Goal: Information Seeking & Learning: Find contact information

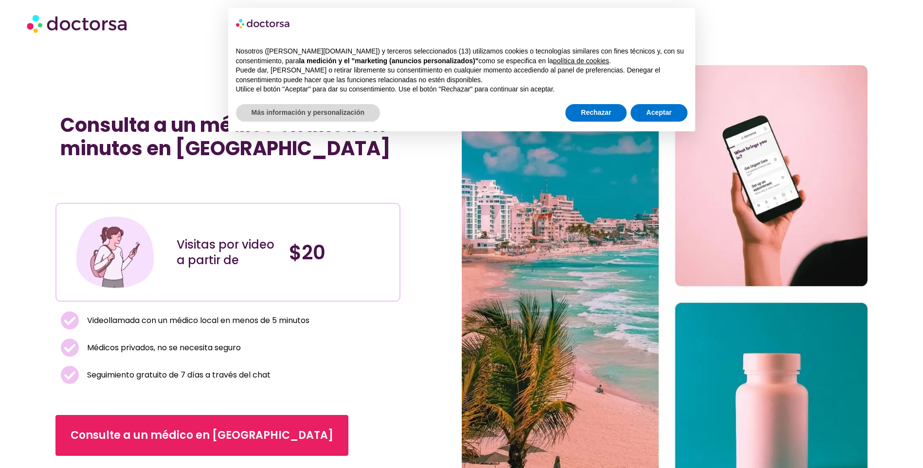
click at [114, 80] on div "Consulta a un médico en línea en minutos en México Visitas por video a partir d…" at bounding box center [258, 294] width 406 height 459
click at [662, 110] on button "Aceptar" at bounding box center [659, 113] width 56 height 18
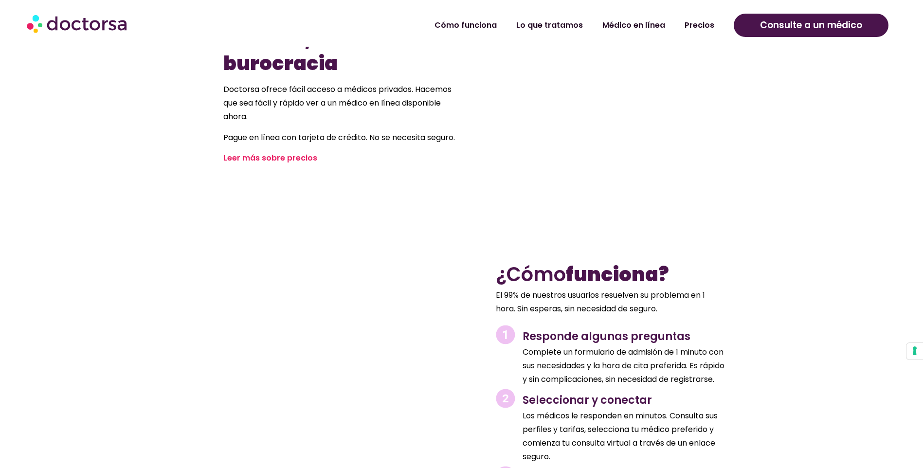
scroll to position [1022, 0]
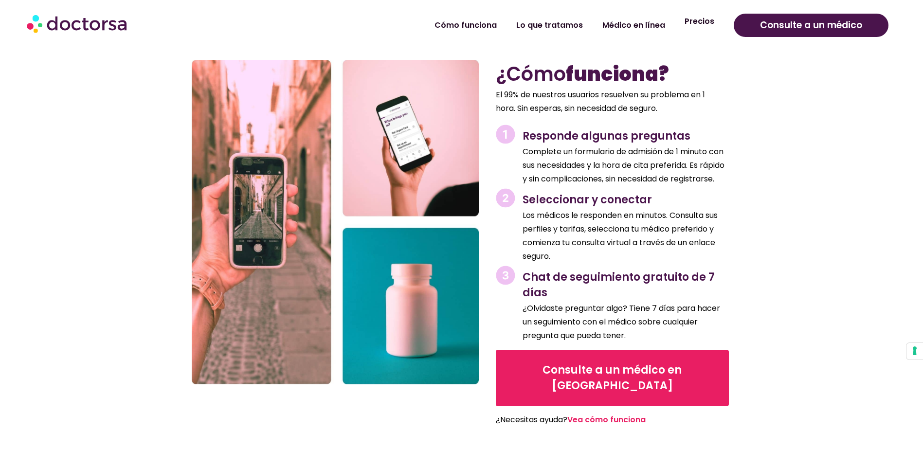
click at [705, 28] on link "Precios" at bounding box center [699, 21] width 49 height 22
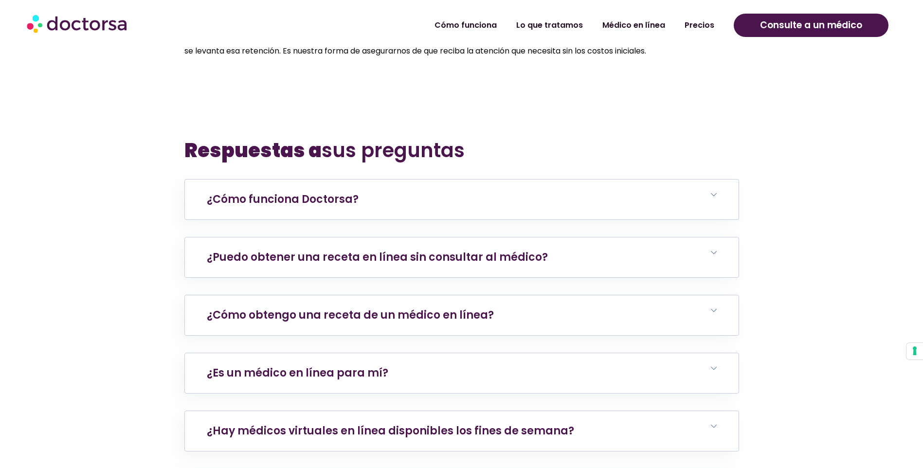
scroll to position [3406, 0]
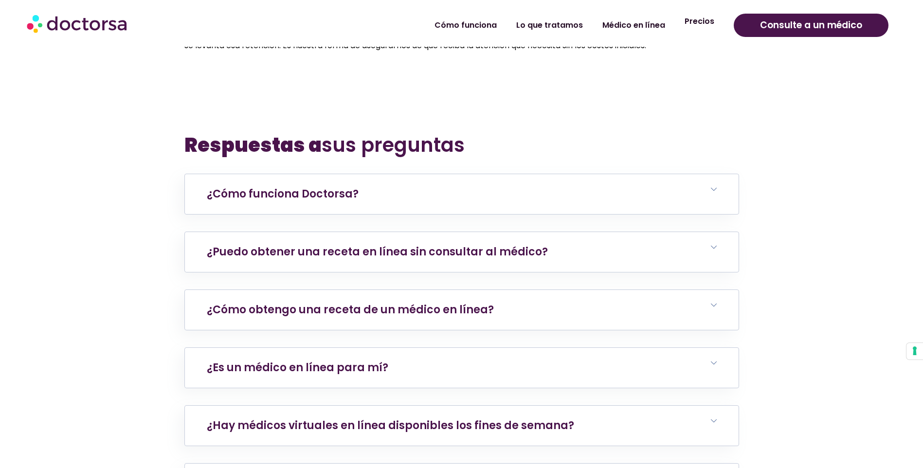
click at [705, 27] on link "Precios" at bounding box center [699, 21] width 49 height 22
click at [624, 30] on link "Médico en línea" at bounding box center [634, 21] width 82 height 22
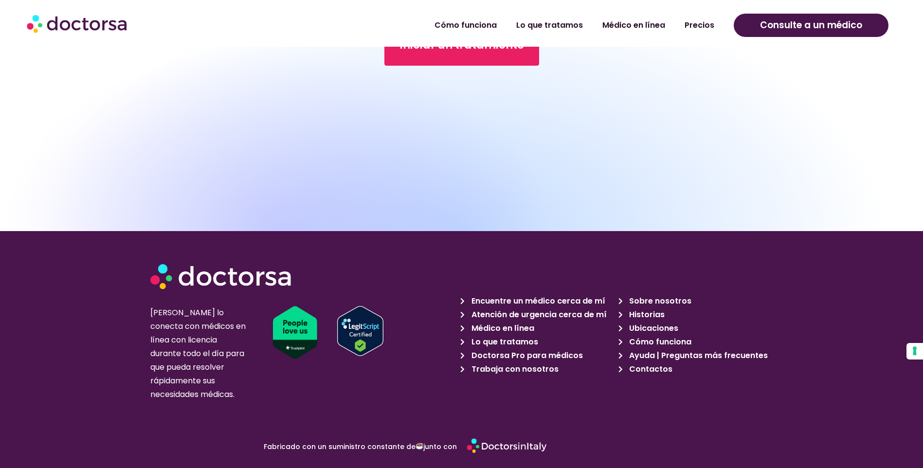
scroll to position [4233, 0]
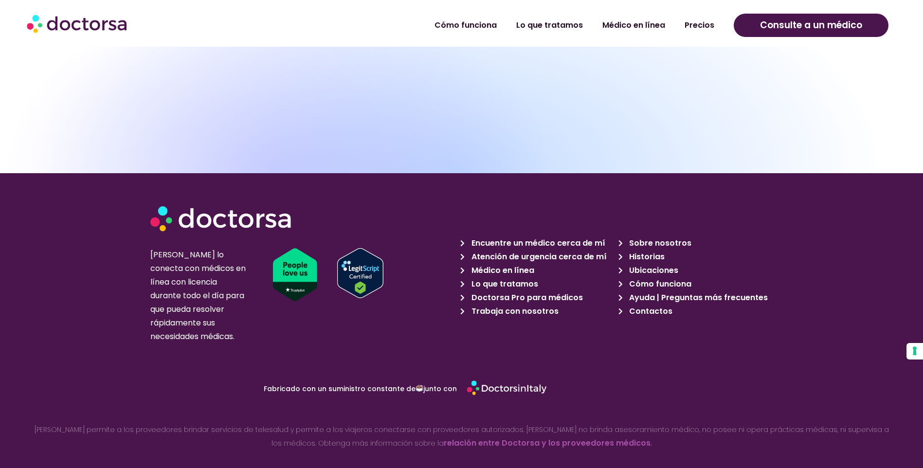
click at [639, 305] on span "Contactos" at bounding box center [650, 312] width 46 height 14
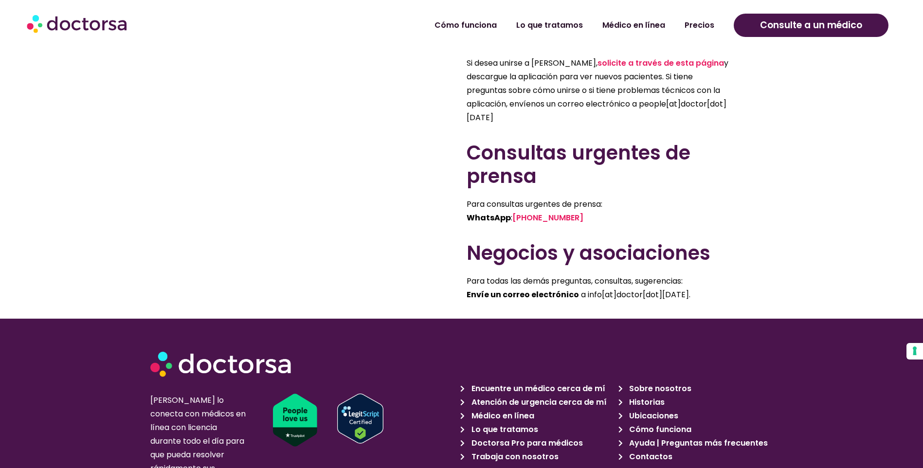
scroll to position [730, 0]
